Goal: Transaction & Acquisition: Purchase product/service

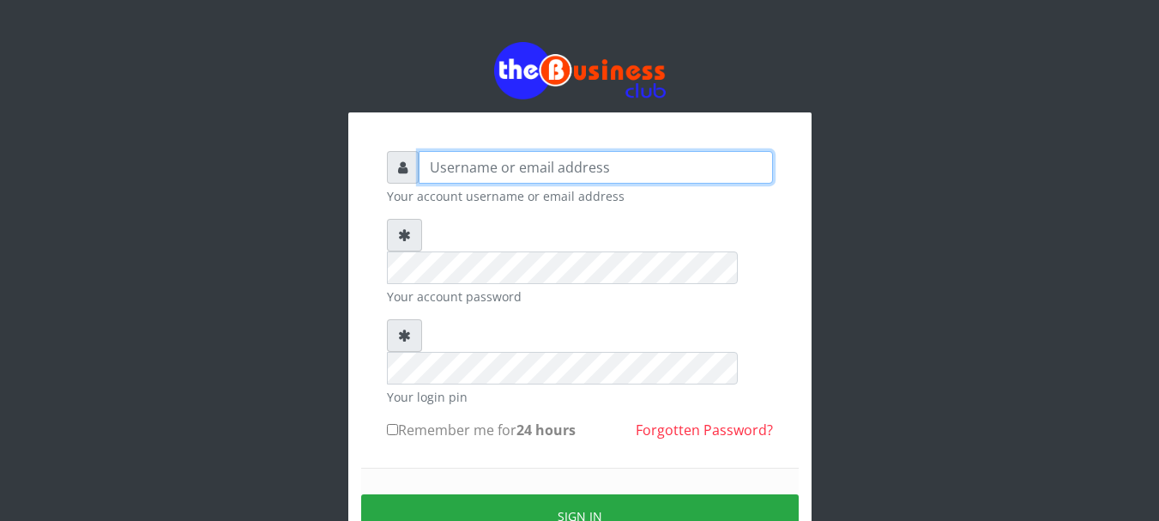
type input "Nacybaby"
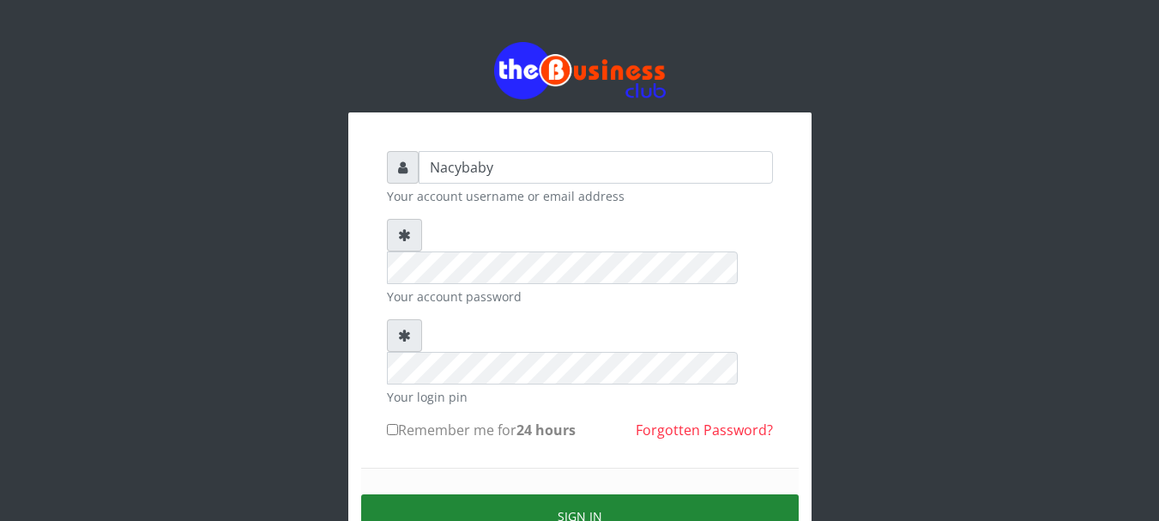
click at [567, 494] on button "Sign in" at bounding box center [580, 516] width 438 height 44
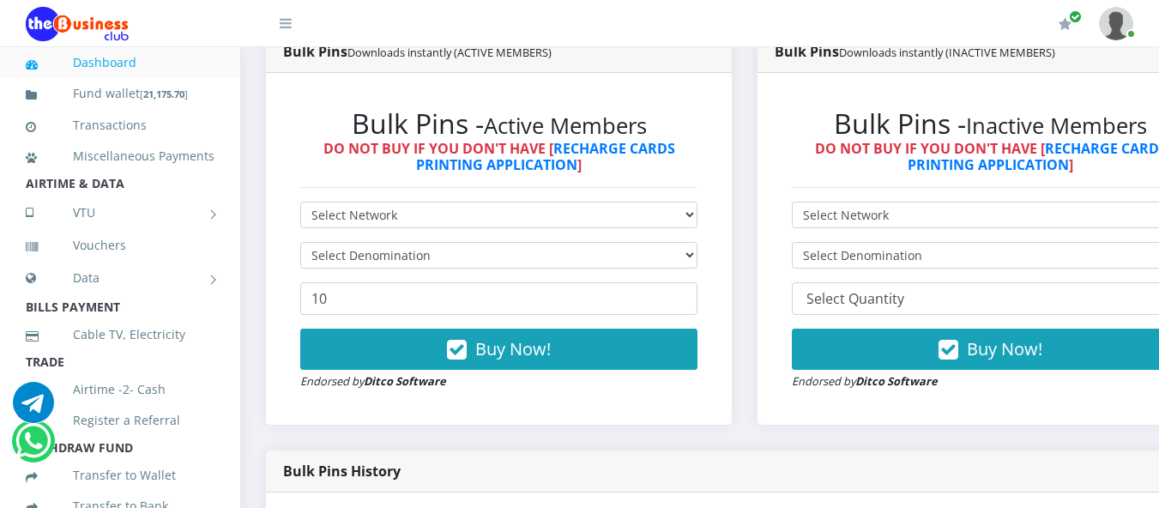
scroll to position [510, 0]
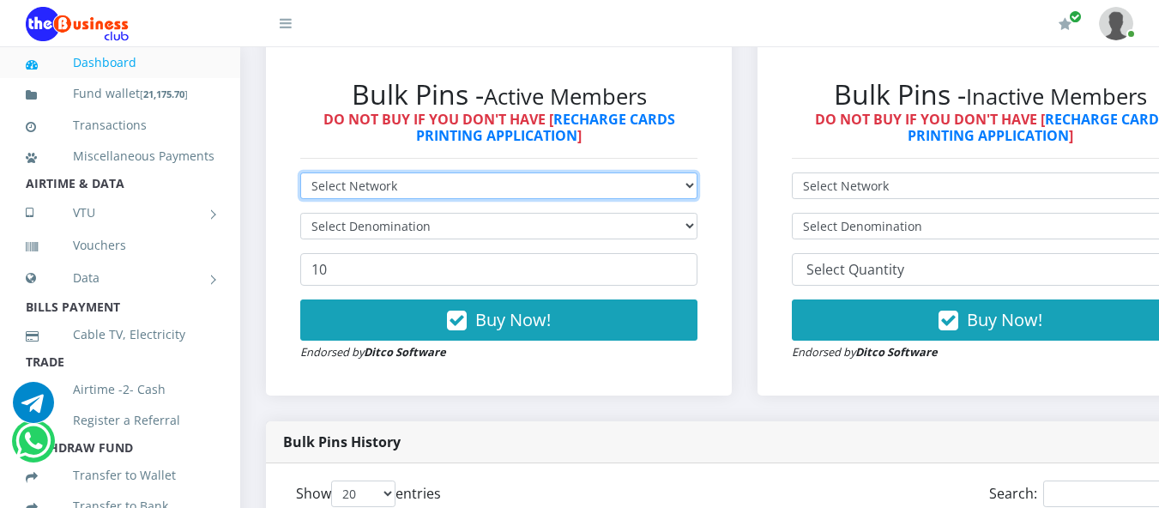
click at [698, 188] on select "Select Network MTN Globacom 9Mobile Airtel" at bounding box center [498, 185] width 397 height 27
select select "MTN"
click at [300, 176] on select "Select Network MTN Globacom 9Mobile Airtel" at bounding box center [498, 185] width 397 height 27
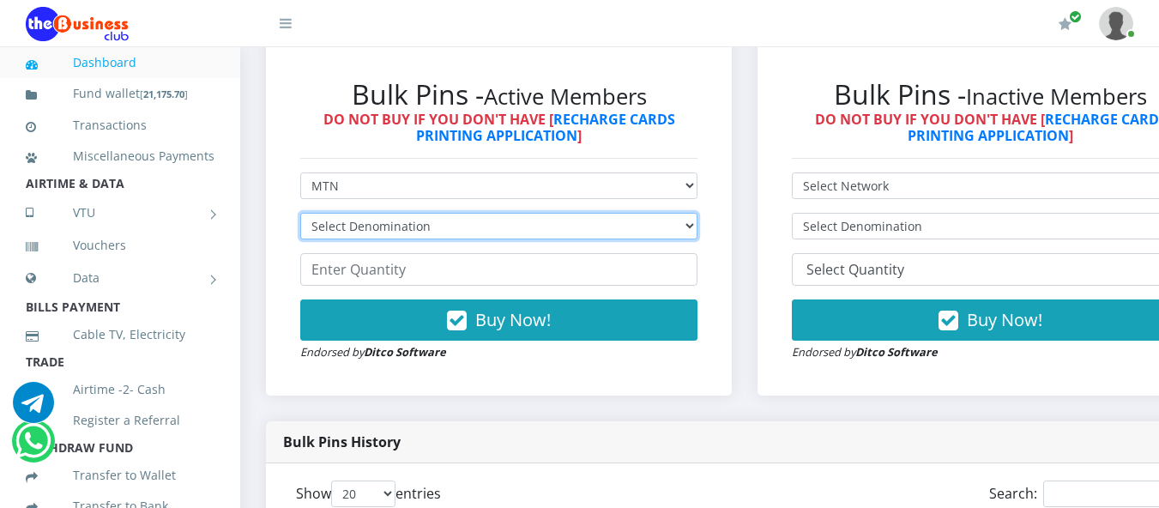
click at [698, 232] on select "Select Denomination MTN NGN100 - ₦96.94 MTN NGN200 - ₦193.88 MTN NGN400 - ₦387.…" at bounding box center [498, 226] width 397 height 27
select select "96.94-100"
click at [300, 216] on select "Select Denomination MTN NGN100 - ₦96.94 MTN NGN200 - ₦193.88 MTN NGN400 - ₦387.…" at bounding box center [498, 226] width 397 height 27
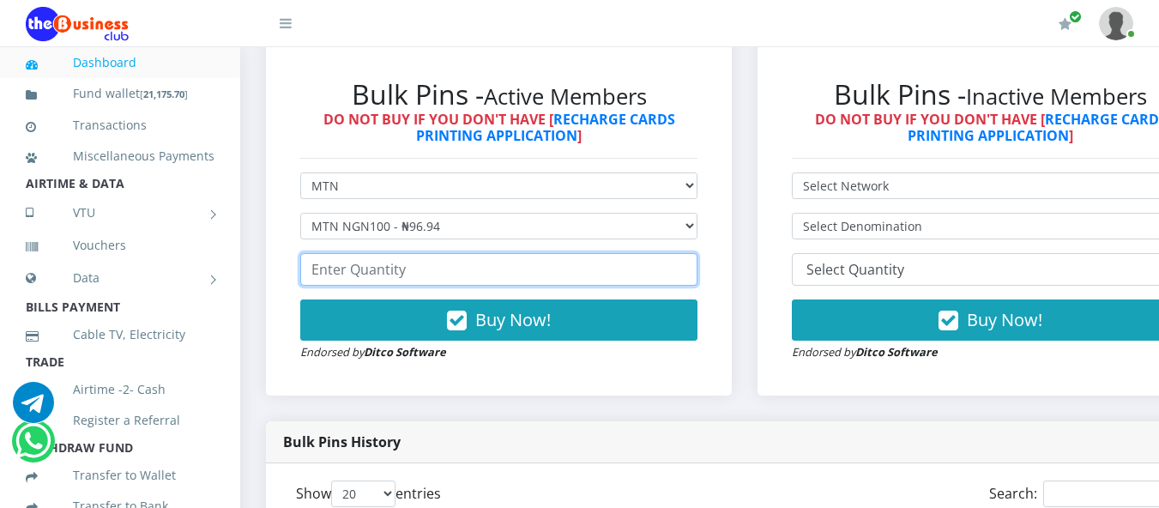
click at [311, 274] on input "number" at bounding box center [498, 269] width 397 height 33
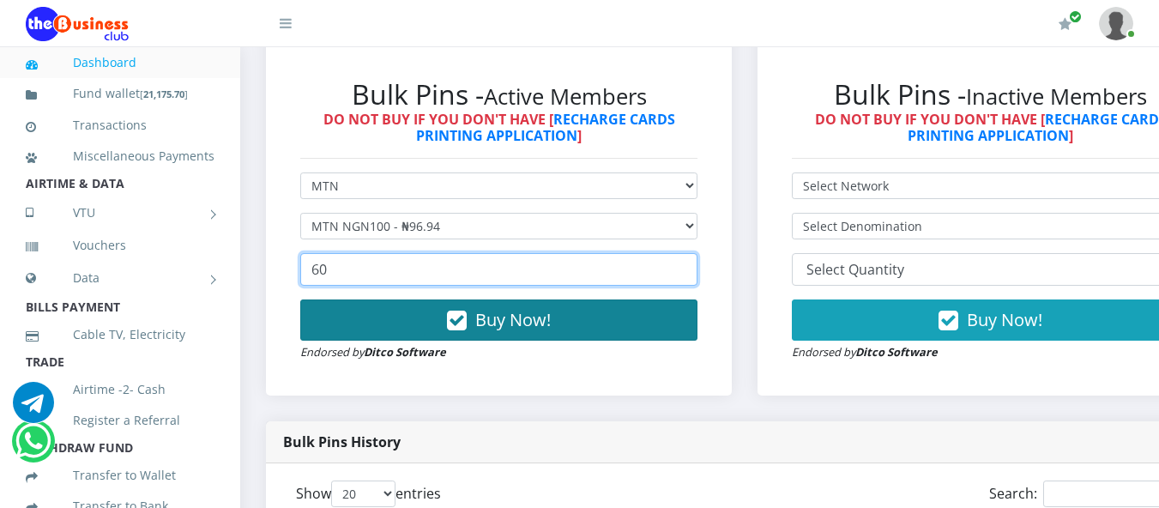
type input "60"
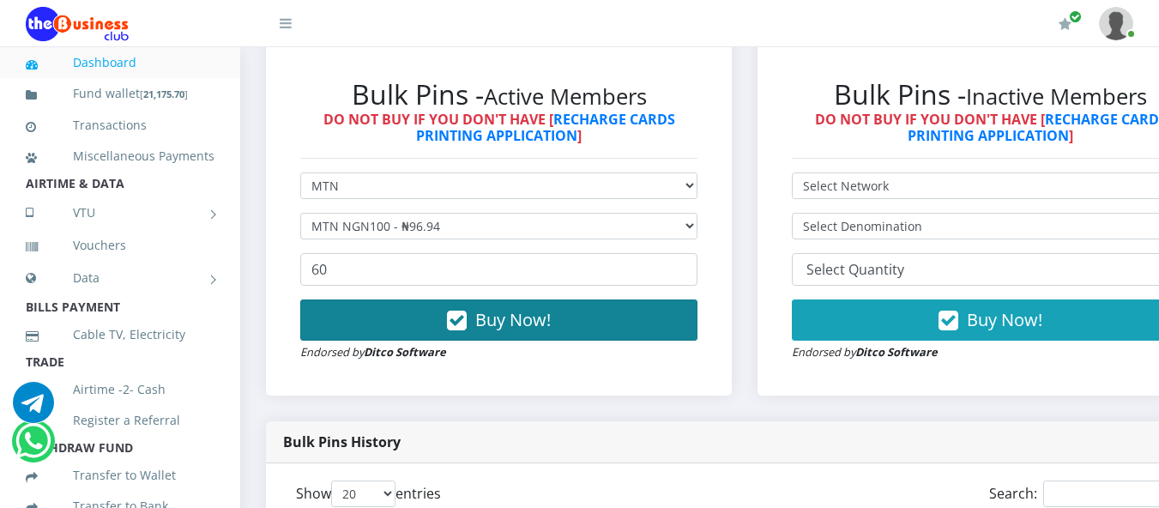
click at [483, 326] on span "Buy Now!" at bounding box center [513, 319] width 76 height 23
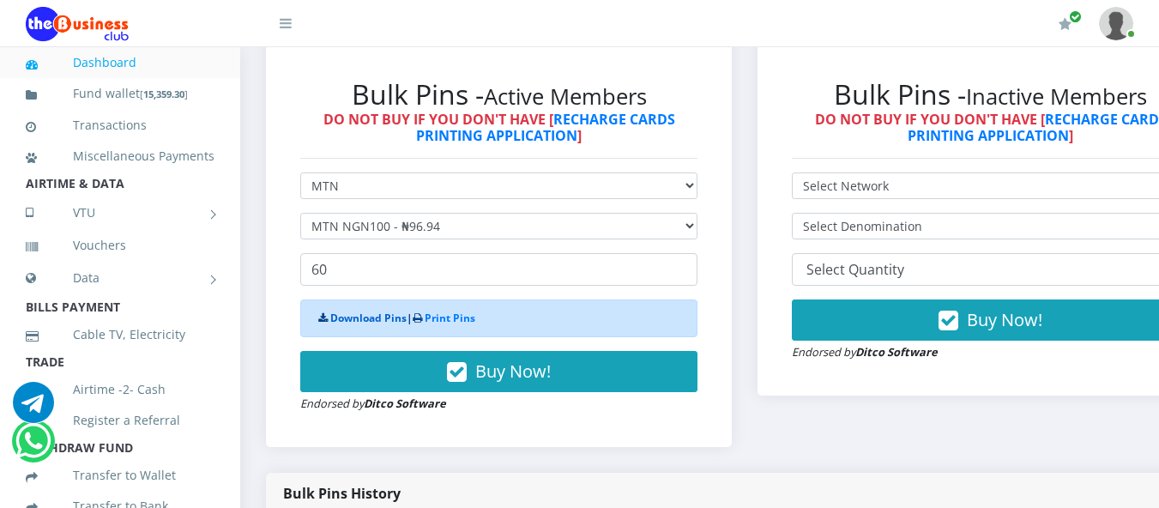
click at [380, 324] on link "Download Pins" at bounding box center [368, 318] width 76 height 15
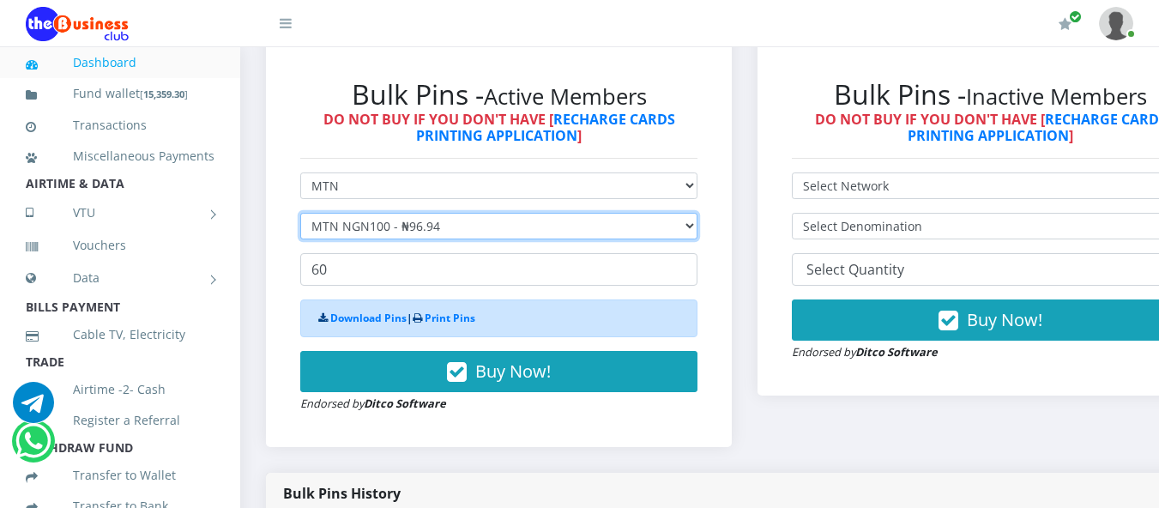
click at [698, 228] on select "Select Denomination MTN NGN100 - ₦96.94 MTN NGN200 - ₦193.88 MTN NGN400 - ₦387.…" at bounding box center [498, 226] width 397 height 27
click at [300, 216] on select "Select Denomination MTN NGN100 - ₦96.94 MTN NGN200 - ₦193.88 MTN NGN400 - ₦387.…" at bounding box center [498, 226] width 397 height 27
click at [698, 231] on select "Select Denomination MTN NGN100 - ₦96.94 MTN NGN200 - ₦193.88 MTN NGN400 - ₦387.…" at bounding box center [498, 226] width 397 height 27
select select "193.88-200"
click at [300, 216] on select "Select Denomination MTN NGN100 - ₦96.94 MTN NGN200 - ₦193.88 MTN NGN400 - ₦387.…" at bounding box center [498, 226] width 397 height 27
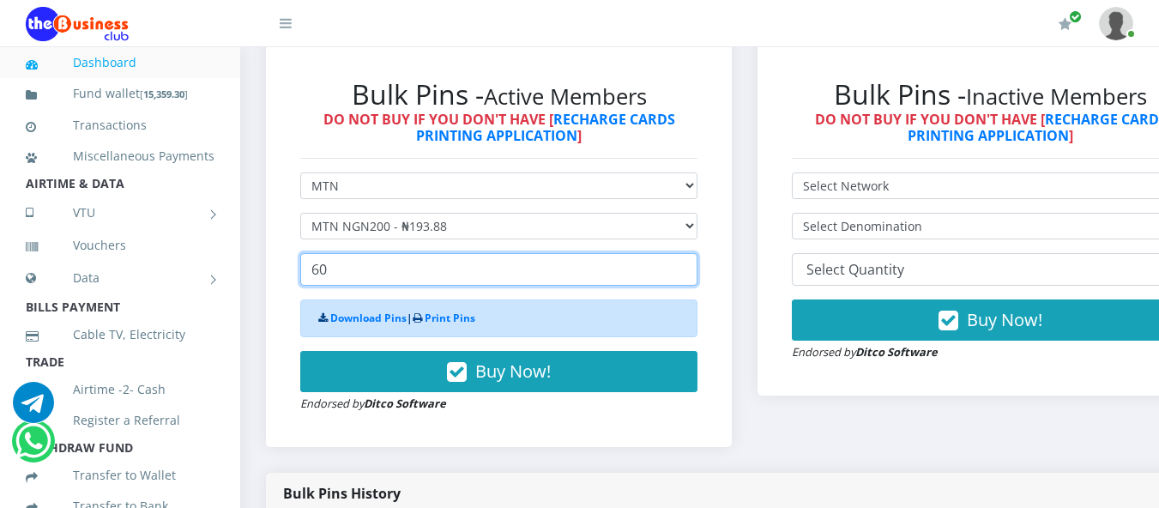
click at [329, 272] on input "60" at bounding box center [498, 269] width 397 height 33
type input "6"
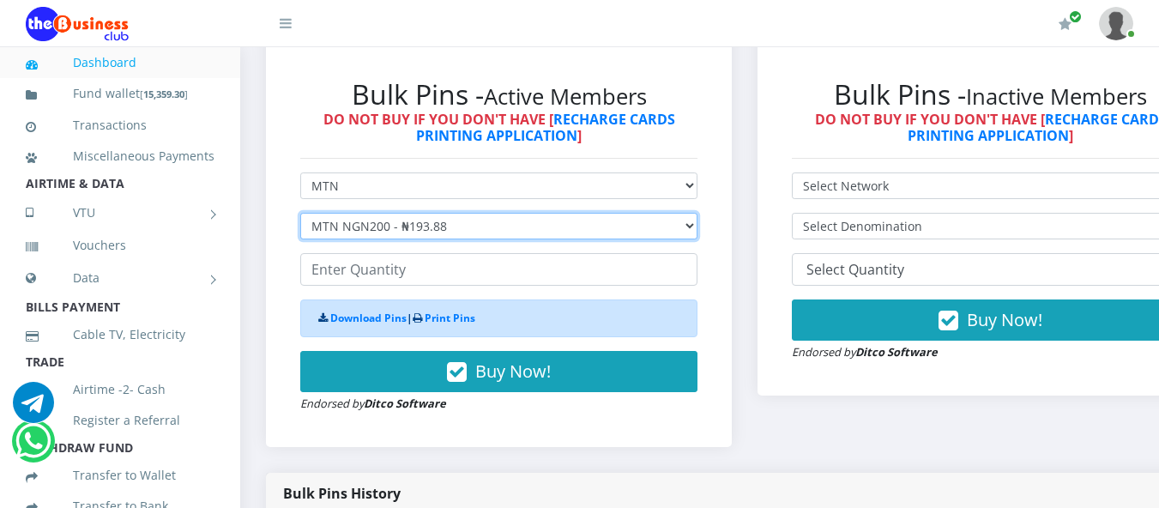
click at [698, 227] on select "Select Denomination MTN NGN100 - ₦96.94 MTN NGN200 - ₦193.88 MTN NGN400 - ₦387.…" at bounding box center [498, 226] width 397 height 27
select select "484.7-500"
click at [300, 216] on select "Select Denomination MTN NGN100 - ₦96.94 MTN NGN200 - ₦193.88 MTN NGN400 - ₦387.…" at bounding box center [498, 226] width 397 height 27
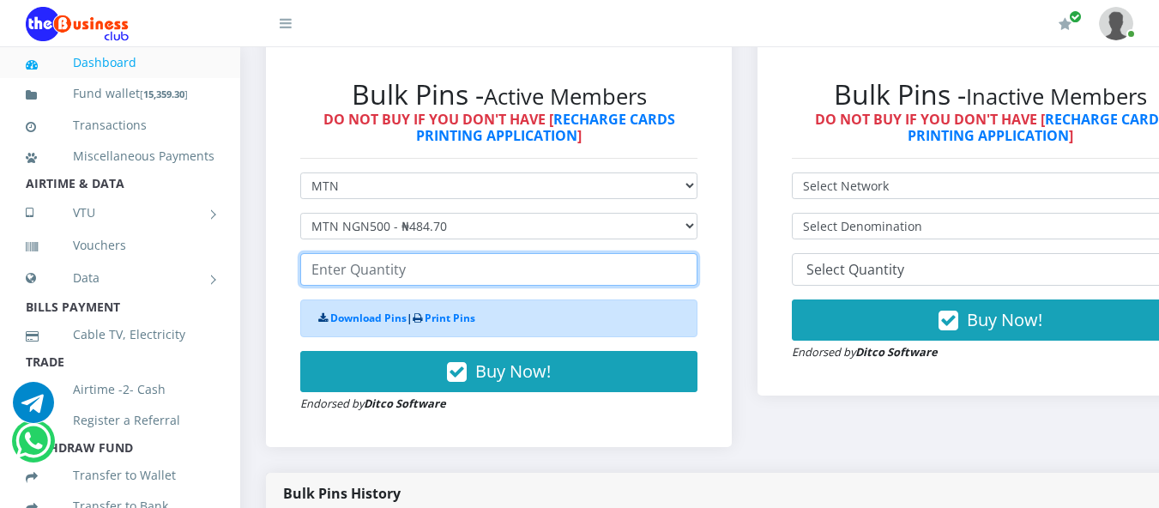
click at [317, 271] on input "number" at bounding box center [498, 269] width 397 height 33
type input "20"
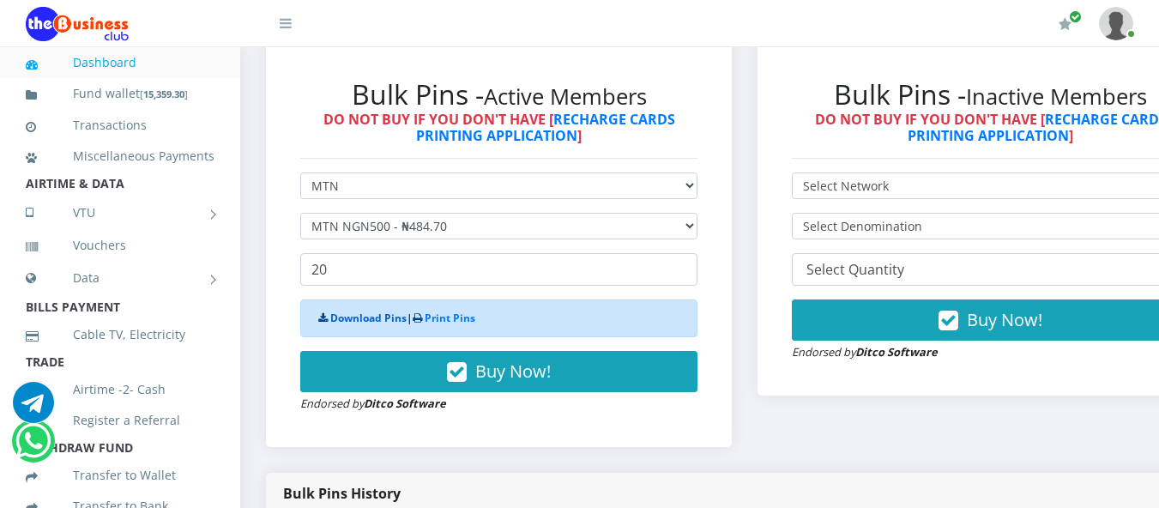
click at [387, 321] on link "Download Pins" at bounding box center [368, 318] width 76 height 15
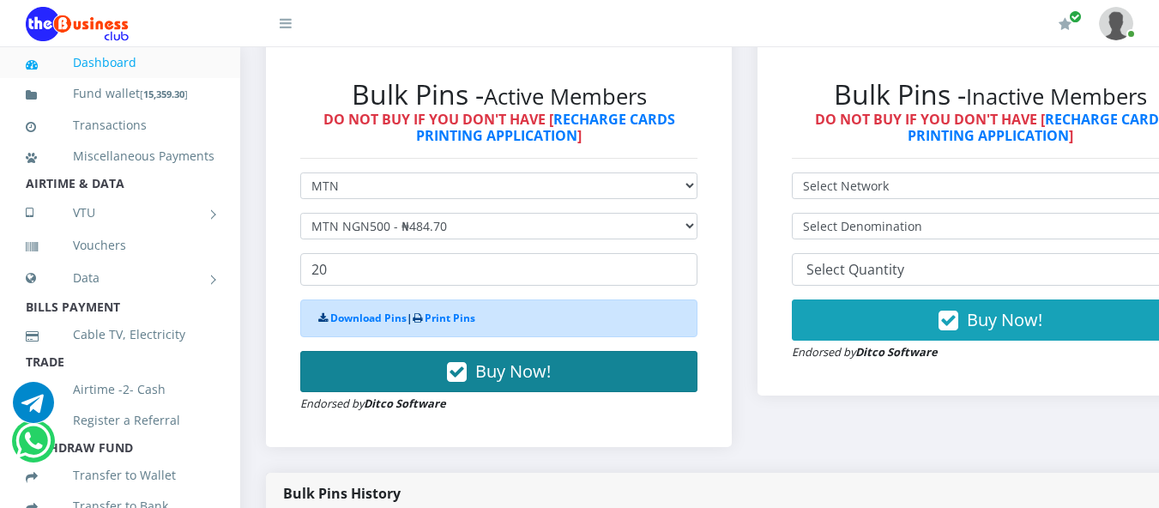
click at [474, 376] on button "Buy Now!" at bounding box center [498, 371] width 397 height 41
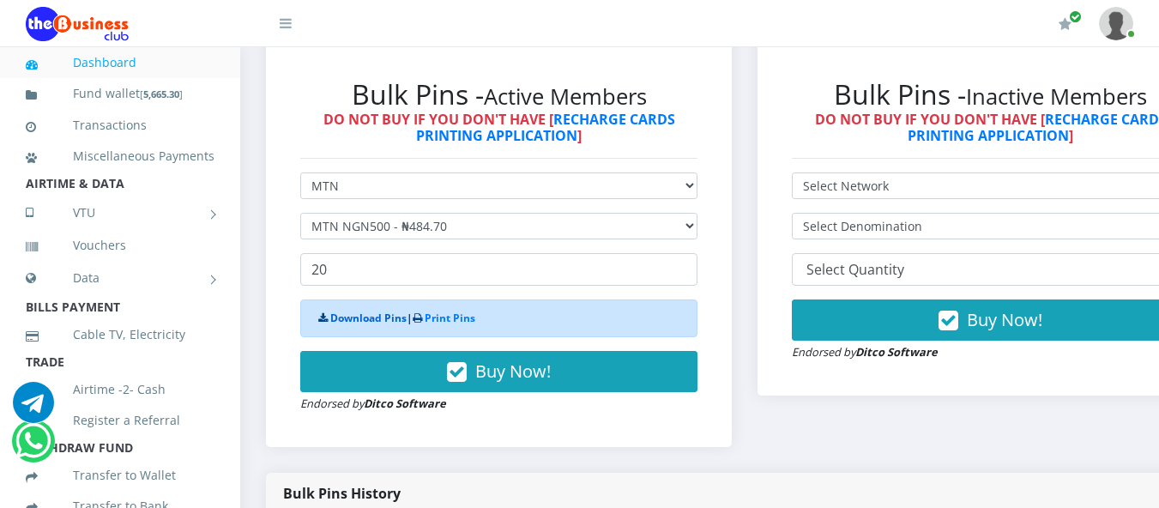
click at [384, 322] on link "Download Pins" at bounding box center [368, 318] width 76 height 15
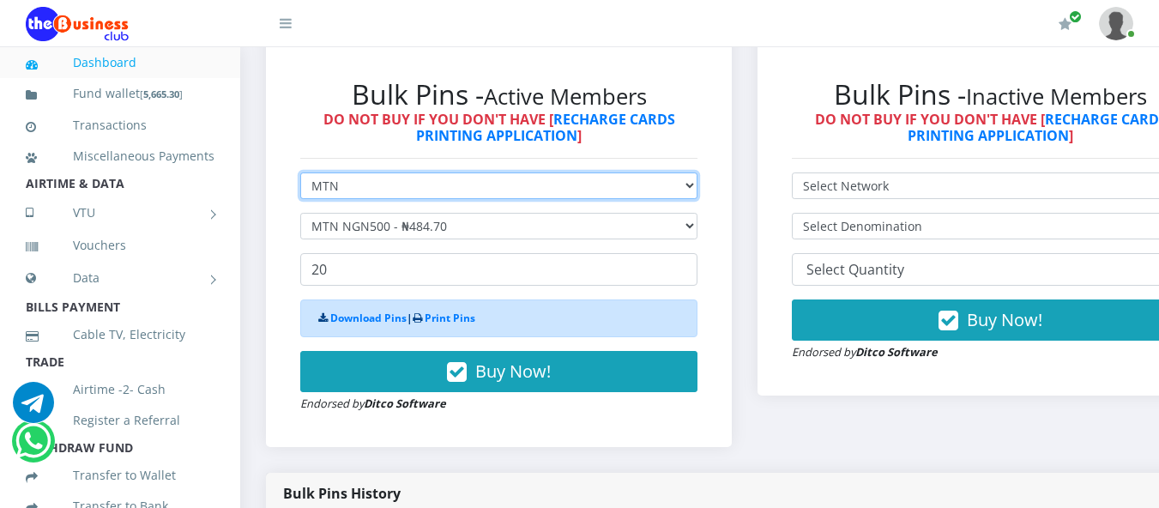
click at [698, 185] on select "Select Network MTN Globacom 9Mobile Airtel" at bounding box center [498, 185] width 397 height 27
select select "Airtel"
click at [300, 176] on select "Select Network MTN Globacom 9Mobile Airtel" at bounding box center [498, 185] width 397 height 27
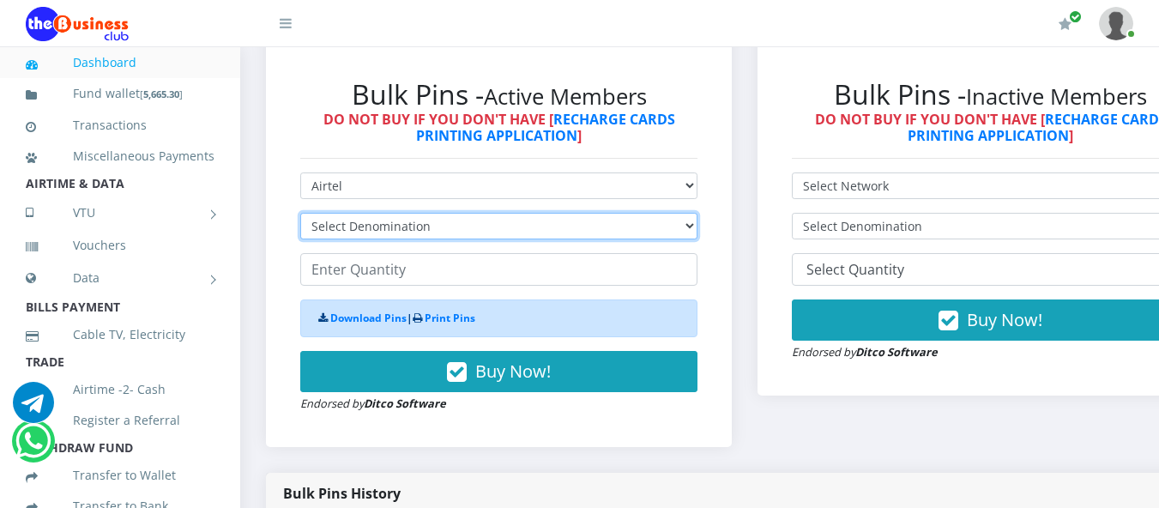
click at [698, 233] on select "Select Denomination Airtel NGN100 - ₦96.36 Airtel NGN200 - ₦192.72 Airtel NGN50…" at bounding box center [498, 226] width 397 height 27
select select "192.72-200"
click at [300, 216] on select "Select Denomination Airtel NGN100 - ₦96.36 Airtel NGN200 - ₦192.72 Airtel NGN50…" at bounding box center [498, 226] width 397 height 27
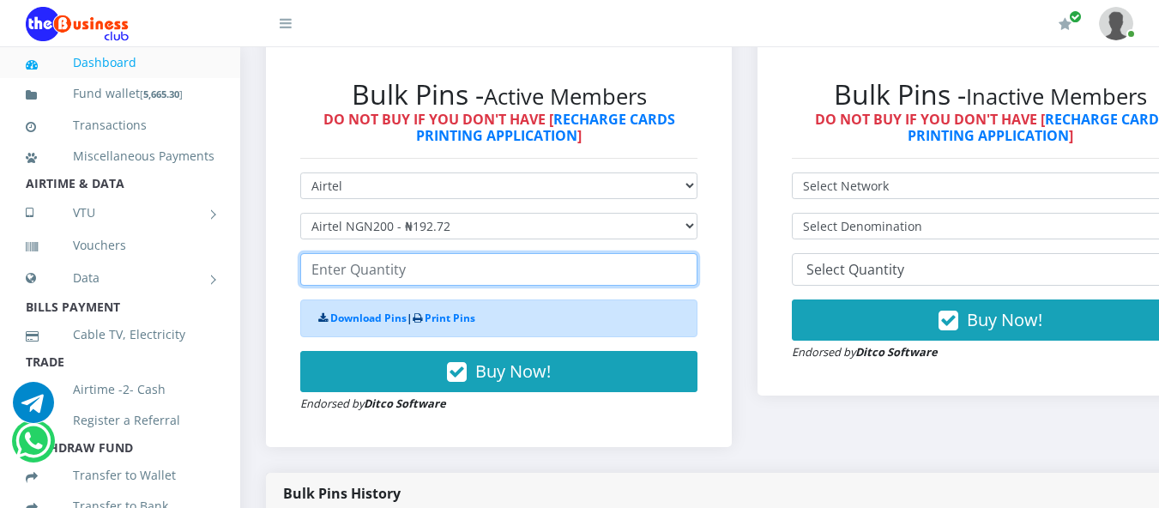
click at [314, 274] on input "number" at bounding box center [498, 269] width 397 height 33
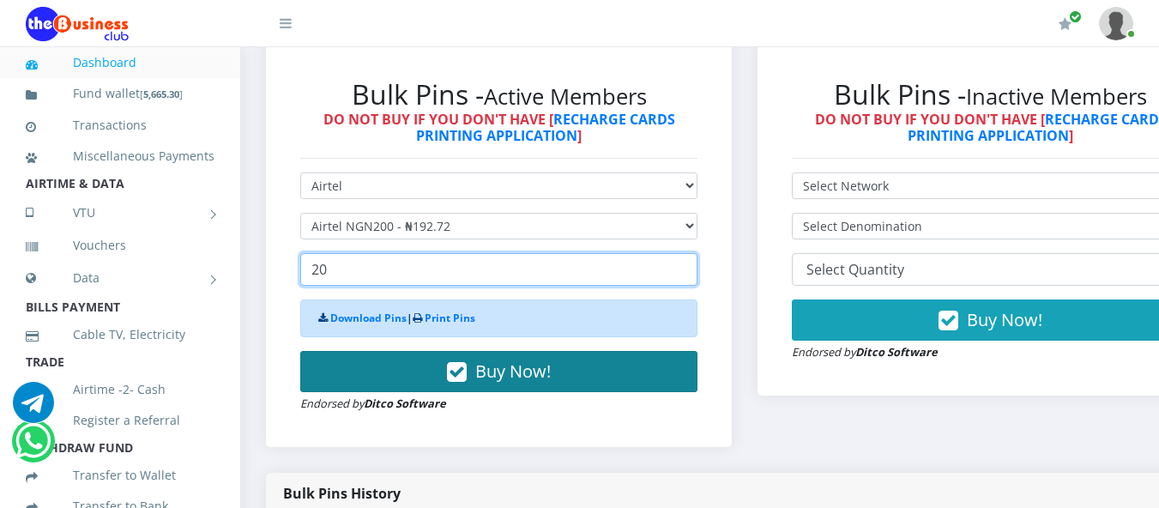
type input "20"
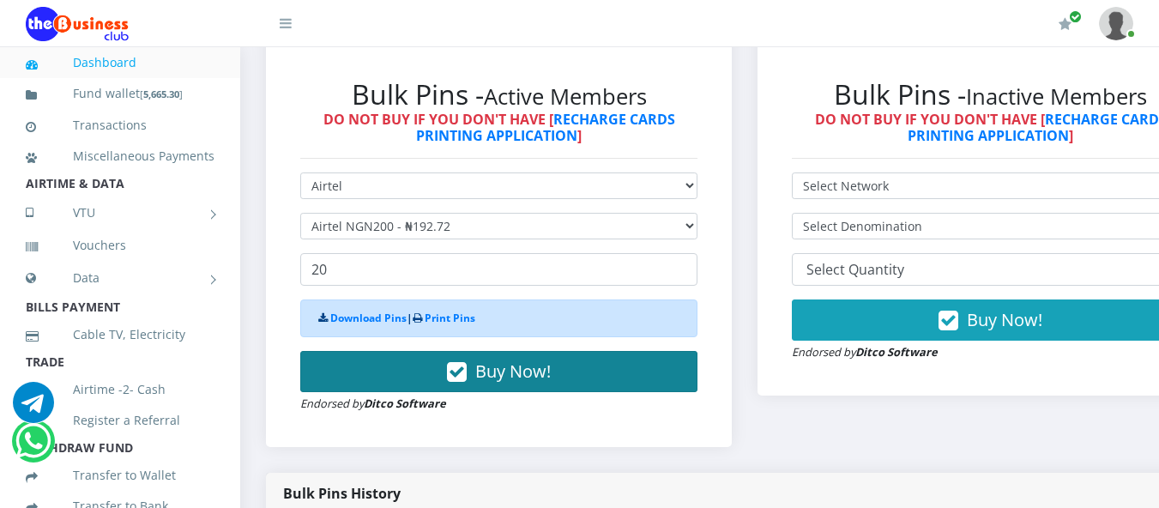
click at [463, 380] on icon "button" at bounding box center [457, 372] width 20 height 17
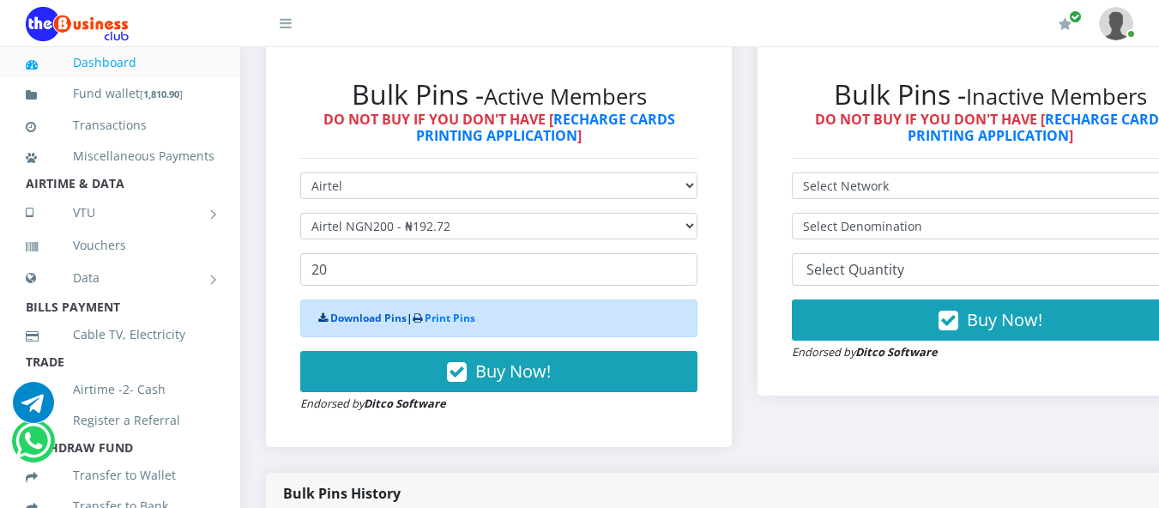
click at [386, 325] on link "Download Pins" at bounding box center [368, 318] width 76 height 15
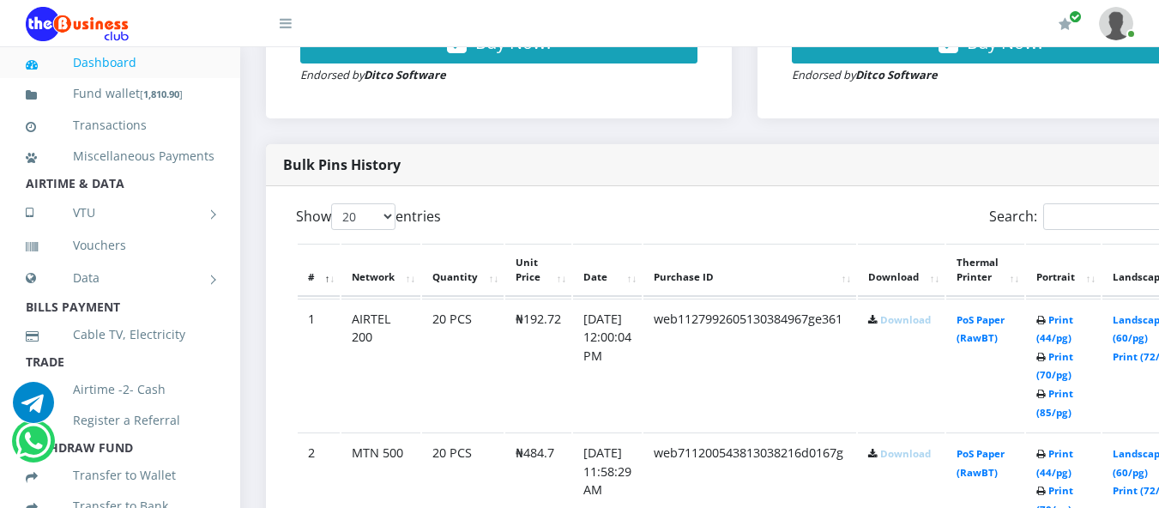
scroll to position [904, 0]
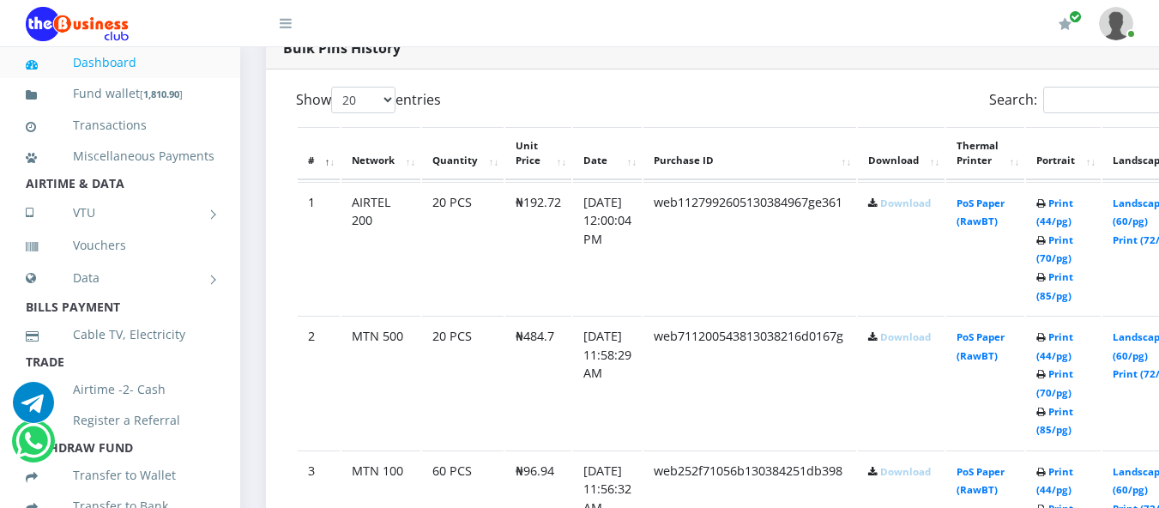
click at [931, 206] on link "Download" at bounding box center [905, 202] width 51 height 13
click at [925, 336] on link "Download" at bounding box center [905, 336] width 51 height 13
click at [878, 209] on icon at bounding box center [872, 204] width 9 height 10
click at [912, 468] on link "Download" at bounding box center [905, 471] width 51 height 13
click at [915, 469] on link "Download" at bounding box center [905, 471] width 51 height 13
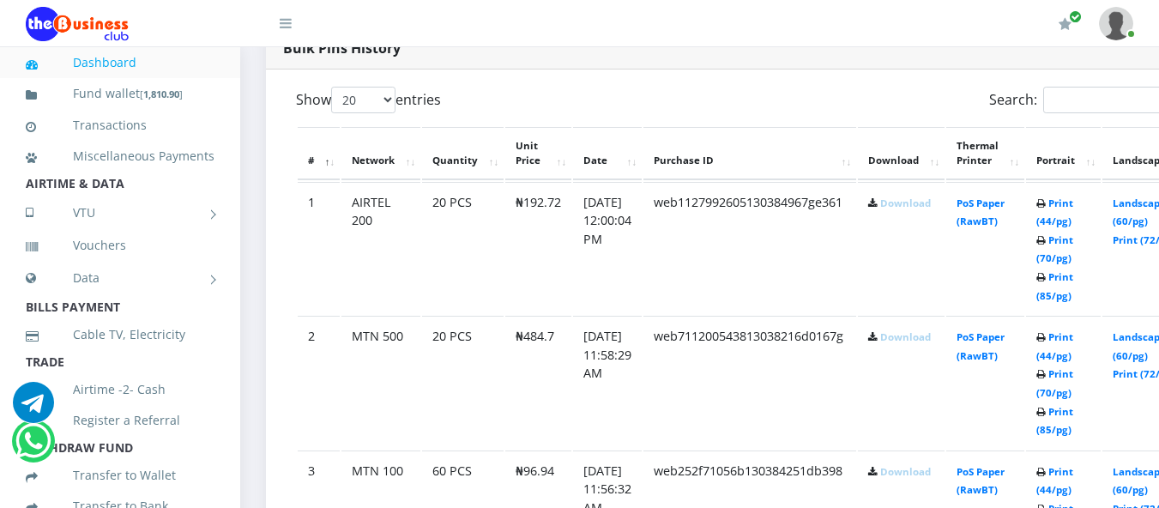
click at [909, 474] on link "Download" at bounding box center [905, 471] width 51 height 13
